Goal: Information Seeking & Learning: Learn about a topic

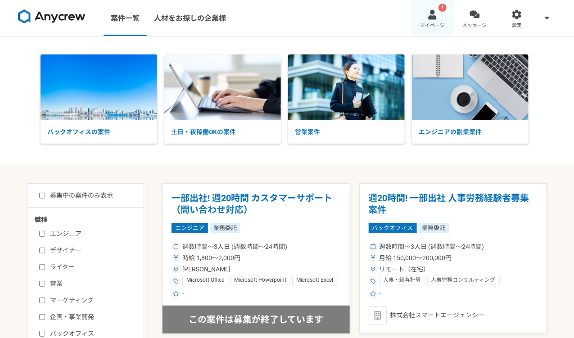
click at [432, 12] on div at bounding box center [432, 14] width 10 height 10
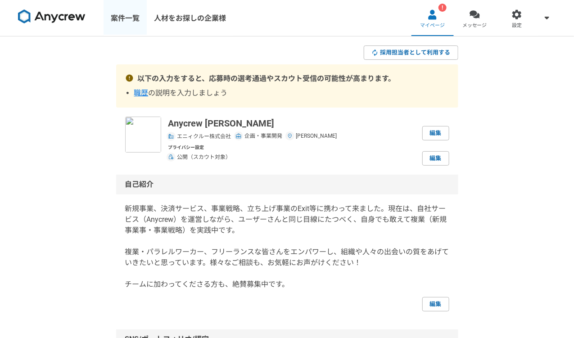
click at [130, 20] on link "案件一覧" at bounding box center [125, 18] width 43 height 36
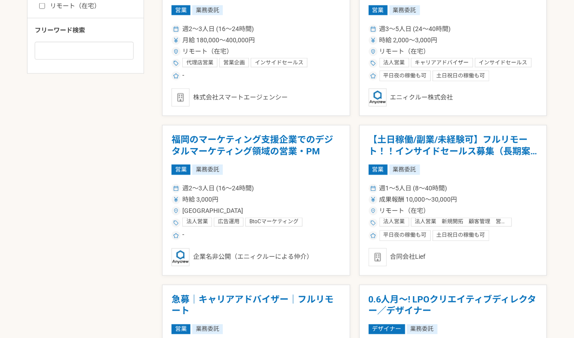
scroll to position [539, 0]
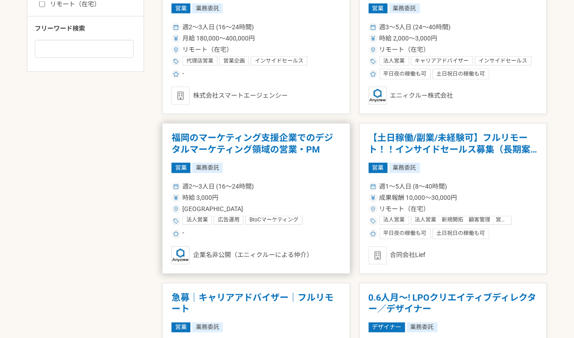
click at [325, 199] on div "時給 3,000円" at bounding box center [256, 198] width 169 height 9
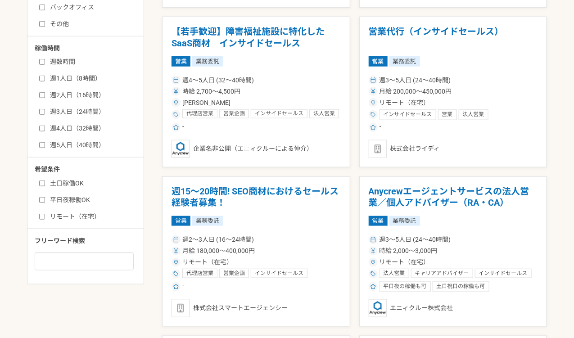
scroll to position [329, 0]
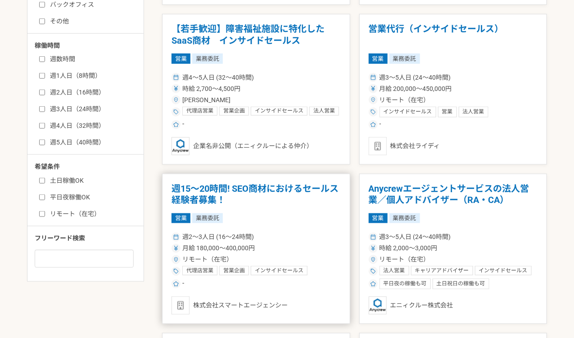
click at [334, 226] on article "週15〜20時間! SEO商材におけるセールス経験者募集！ 営業 業務委託 週2〜3人日 (16〜24時間) 月給 180,000〜400,000円 リモート…" at bounding box center [256, 249] width 188 height 151
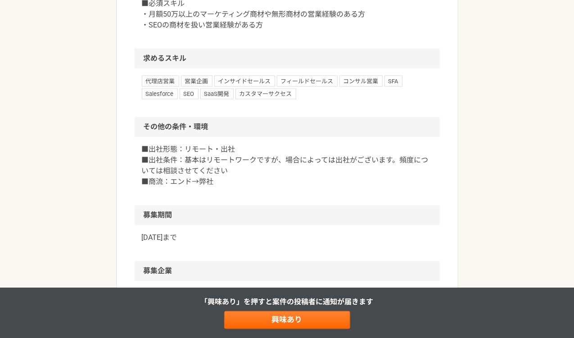
scroll to position [537, 0]
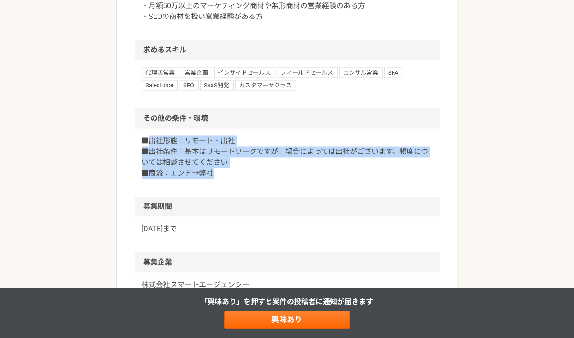
drag, startPoint x: 251, startPoint y: 176, endPoint x: 146, endPoint y: 137, distance: 111.8
click at [146, 137] on p "■出社形態：リモート・出社 ■出社条件：基本はリモートワークですが、場合によっては出社がございます。頻度については相談させてください ■商流：エンド→弊社" at bounding box center [287, 157] width 291 height 43
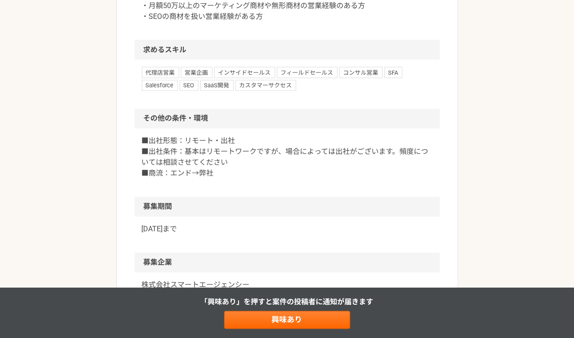
click at [233, 169] on p "■出社形態：リモート・出社 ■出社条件：基本はリモートワークですが、場合によっては出社がございます。頻度については相談させてください ■商流：エンド→弊社" at bounding box center [287, 157] width 291 height 43
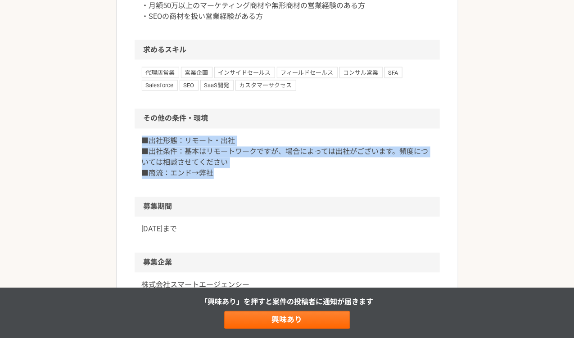
drag, startPoint x: 216, startPoint y: 174, endPoint x: 138, endPoint y: 140, distance: 85.1
click at [138, 140] on div "■出社形態：リモート・出社 ■出社条件：基本はリモートワークですが、場合によっては出社がございます。頻度については相談させてください ■商流：エンド→弊社" at bounding box center [287, 163] width 305 height 68
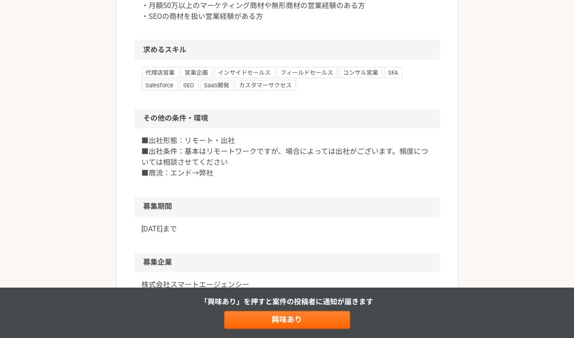
click at [246, 185] on div "■出社形態：リモート・出社 ■出社条件：基本はリモートワークですが、場合によっては出社がございます。頻度については相談させてください ■商流：エンド→弊社" at bounding box center [287, 163] width 305 height 68
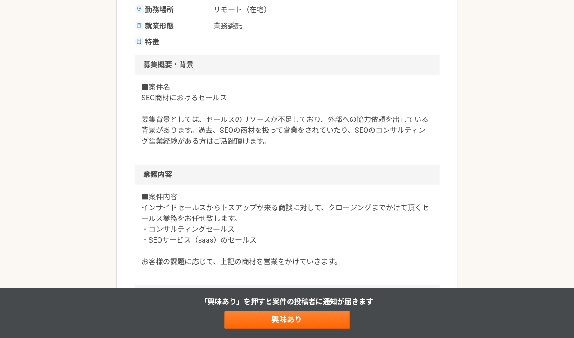
scroll to position [0, 0]
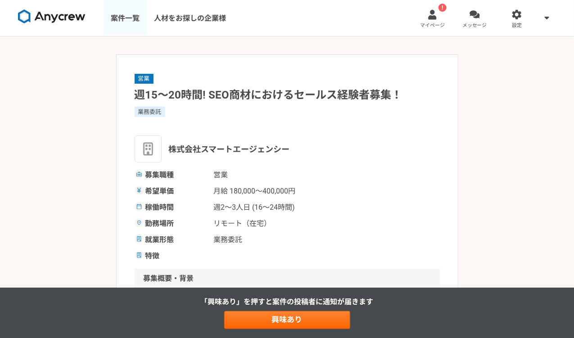
click at [127, 19] on link "案件一覧" at bounding box center [125, 18] width 43 height 36
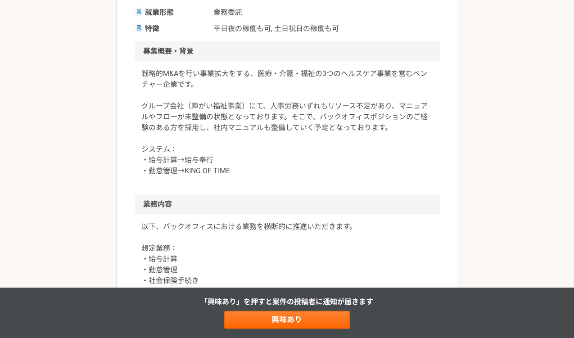
scroll to position [252, 0]
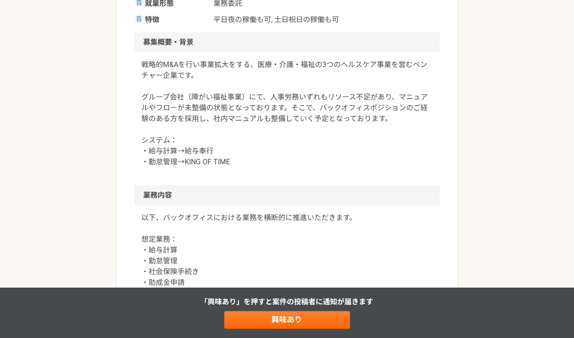
click at [329, 150] on p "戦略的M&Aを行い事業拡大をする、医療・介護・福祉の3つのヘルスケア事業を営むベンチャー企業です。 グループ会社（障がい福祉事業）にて、人事労務いずれもリソー…" at bounding box center [287, 113] width 291 height 108
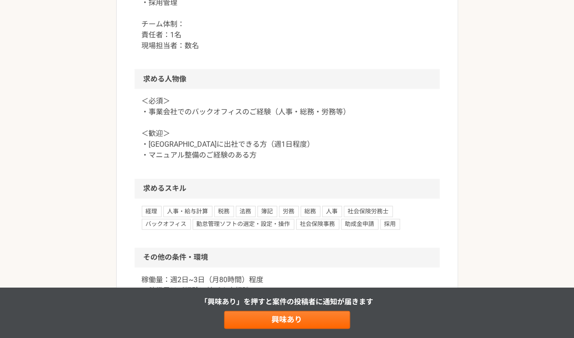
scroll to position [543, 0]
click at [328, 150] on p "＜必須＞ ・事業会社でのバックオフィスのご経験（人事・総務・労務等） ＜歓迎＞ ・東京オフィスに出社できる方（週1日程度） ・マニュアル整備のご経験のある方" at bounding box center [287, 128] width 291 height 65
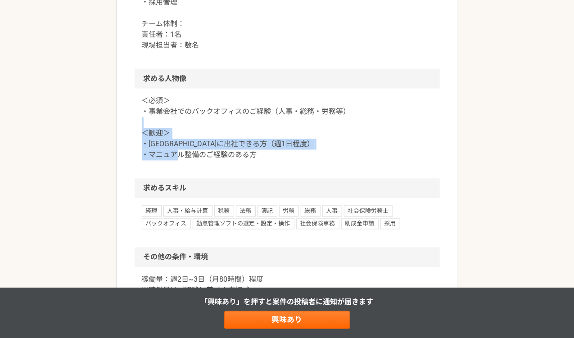
drag, startPoint x: 321, startPoint y: 159, endPoint x: 322, endPoint y: 126, distance: 33.3
click at [322, 126] on p "＜必須＞ ・事業会社でのバックオフィスのご経験（人事・総務・労務等） ＜歓迎＞ ・東京オフィスに出社できる方（週1日程度） ・マニュアル整備のご経験のある方" at bounding box center [287, 128] width 291 height 65
drag, startPoint x: 324, startPoint y: 163, endPoint x: 325, endPoint y: 131, distance: 31.5
click at [325, 131] on div "＜必須＞ ・事業会社でのバックオフィスのご経験（人事・総務・労務等） ＜歓迎＞ ・東京オフィスに出社できる方（週1日程度） ・マニュアル整備のご経験のある方" at bounding box center [287, 134] width 305 height 90
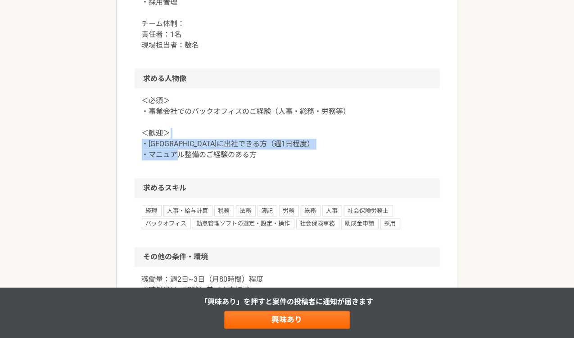
click at [325, 131] on p "＜必須＞ ・事業会社でのバックオフィスのご経験（人事・総務・労務等） ＜歓迎＞ ・東京オフィスに出社できる方（週1日程度） ・マニュアル整備のご経験のある方" at bounding box center [287, 128] width 291 height 65
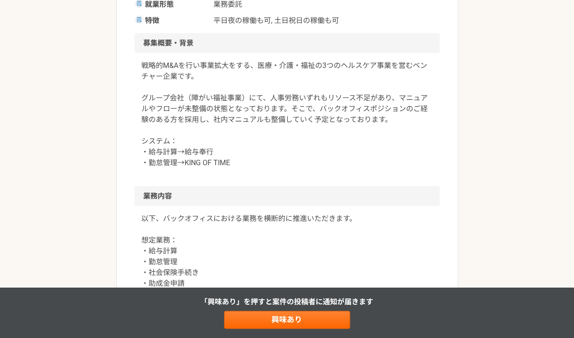
scroll to position [0, 0]
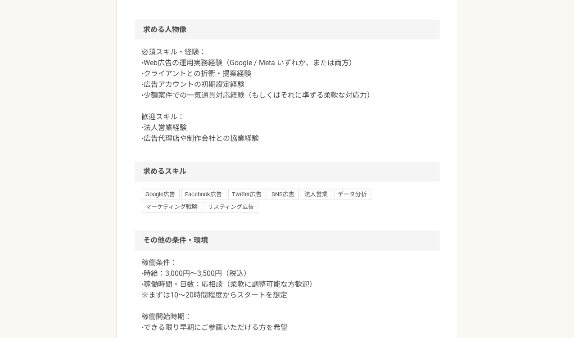
scroll to position [476, 0]
